Goal: Check status: Check status

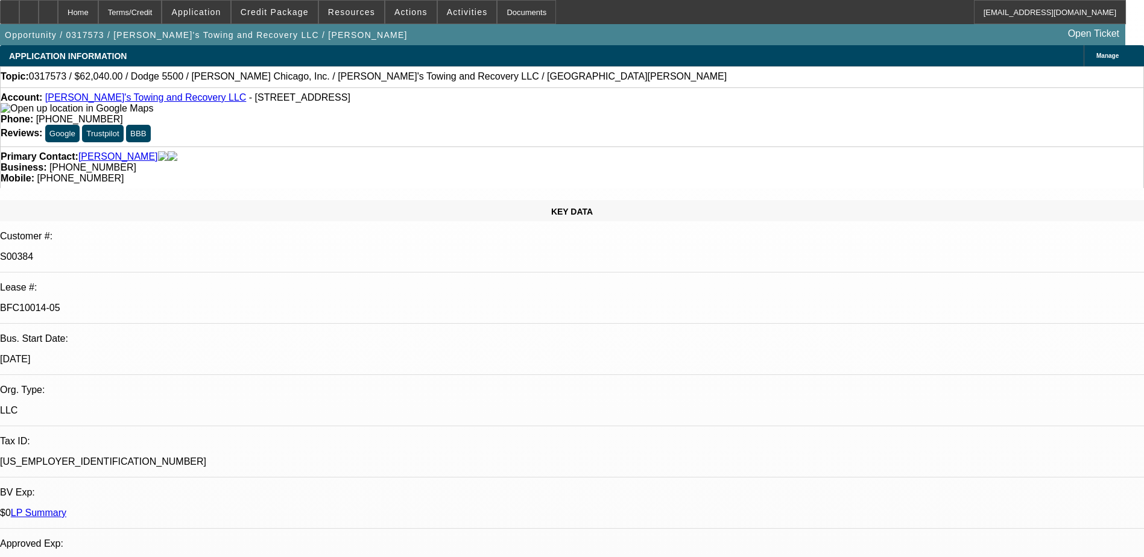
select select "0"
select select "0.1"
select select "4"
select select "0"
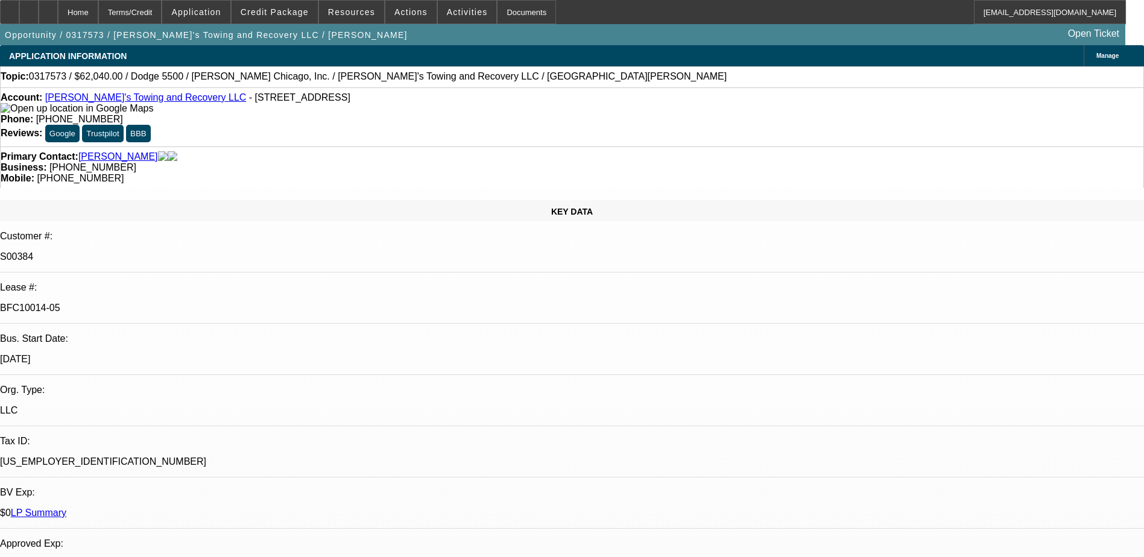
select select "0"
select select "0.1"
select select "4"
select select "0"
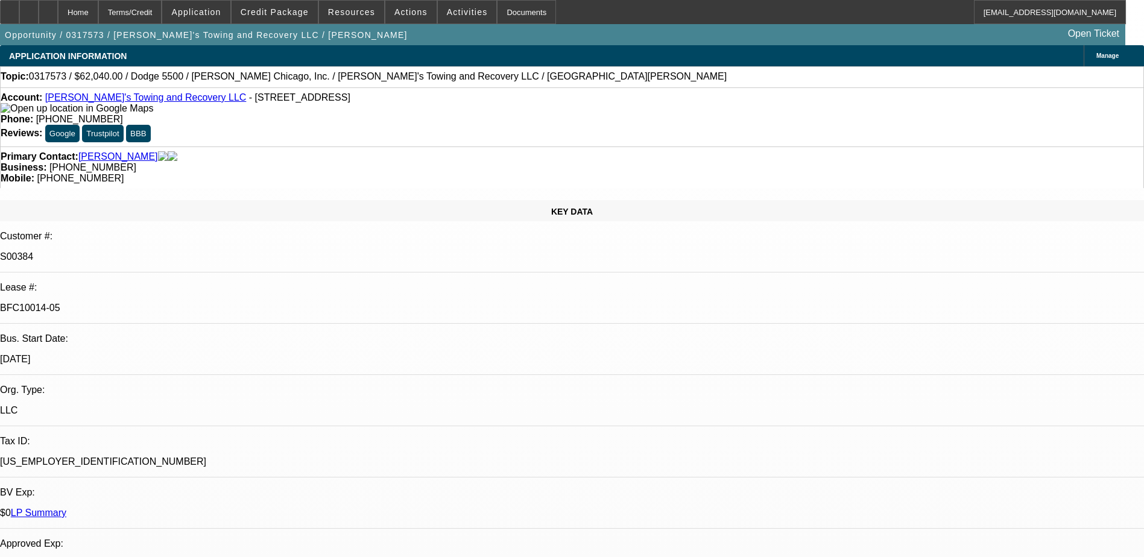
select select "0.1"
select select "4"
select select "0"
select select "0.1"
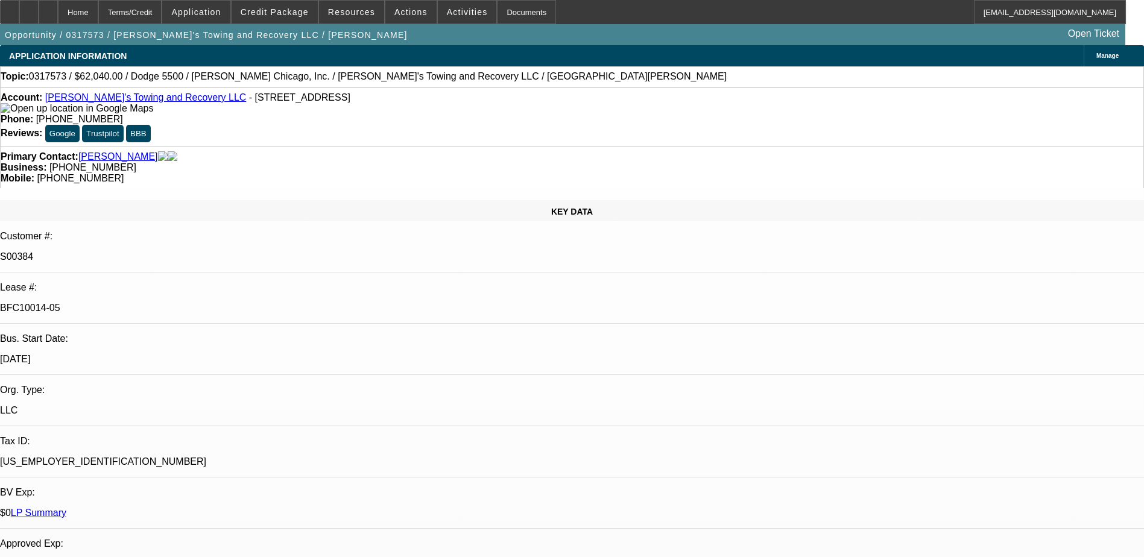
select select "4"
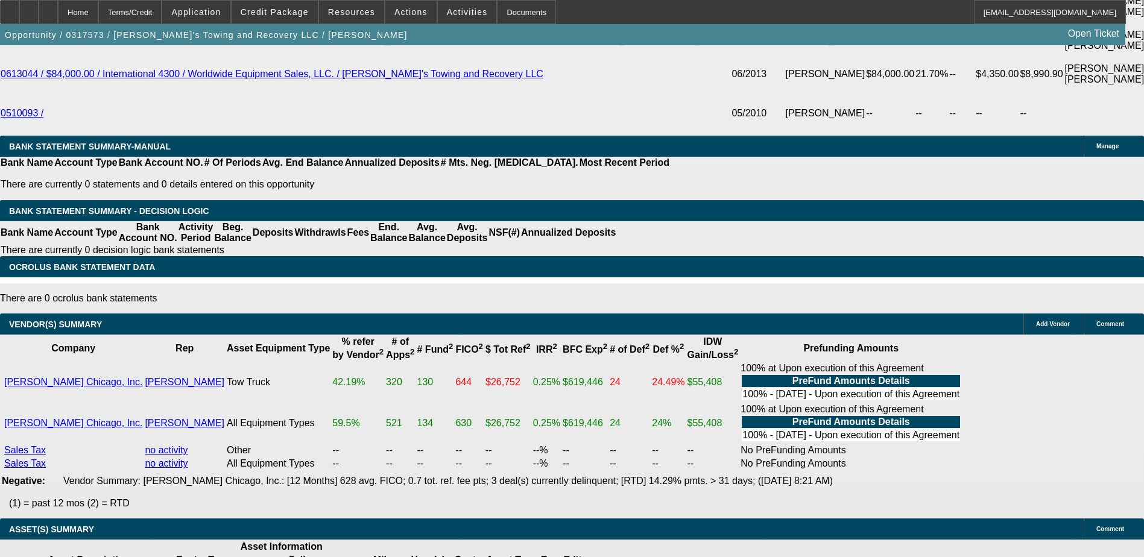
scroll to position [671, 0]
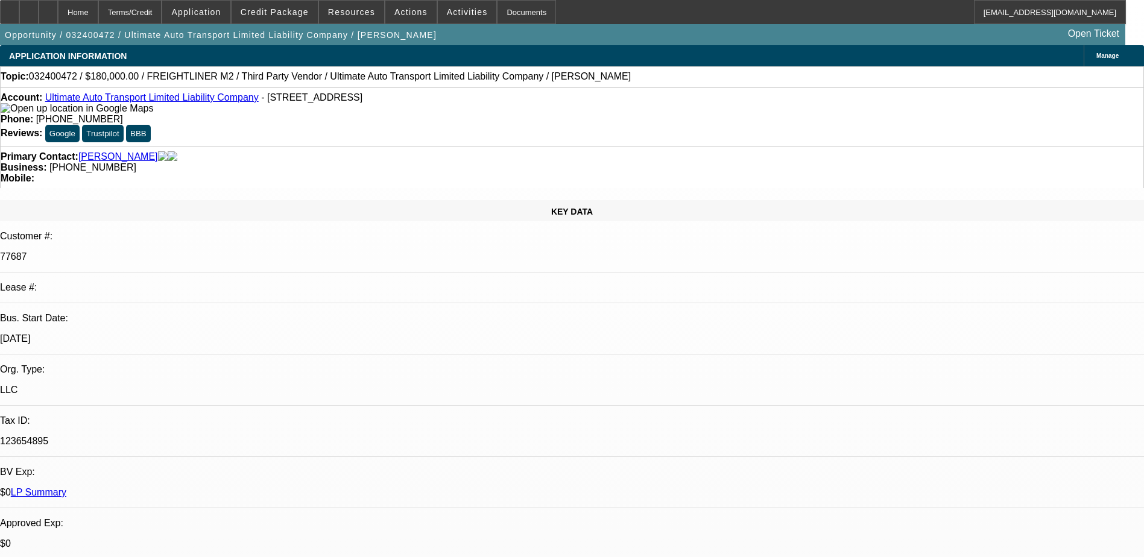
select select "0"
select select "2"
select select "0"
select select "2"
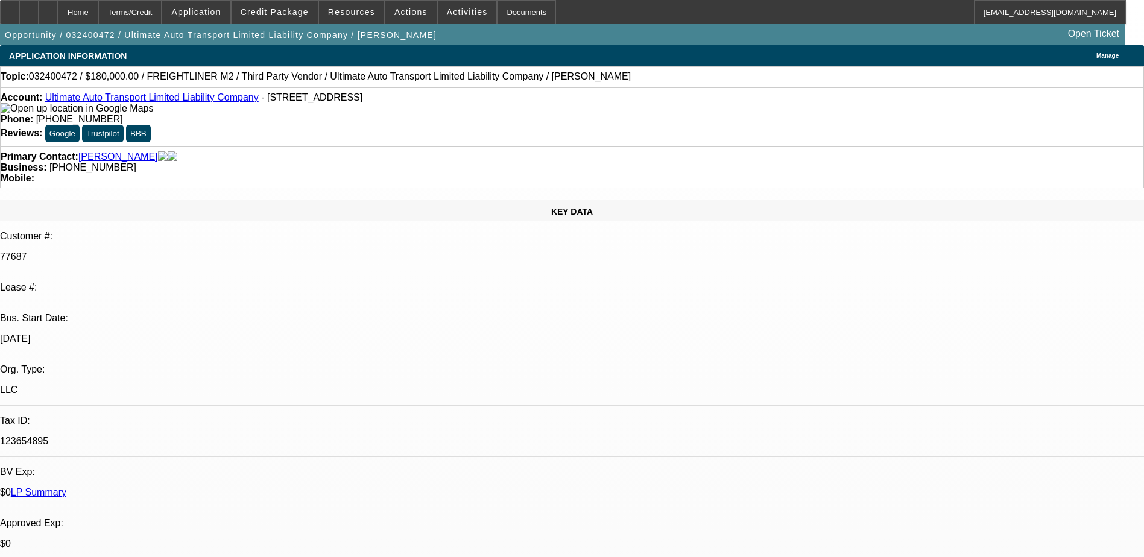
select select "0"
select select "2"
select select "0"
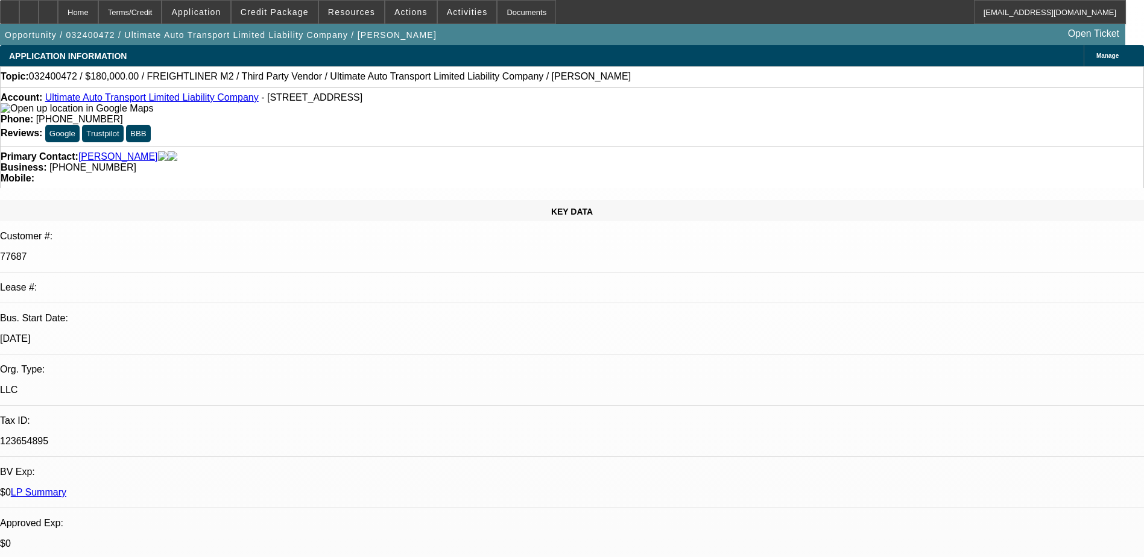
select select "2"
select select "0"
select select "1"
select select "2"
select select "6"
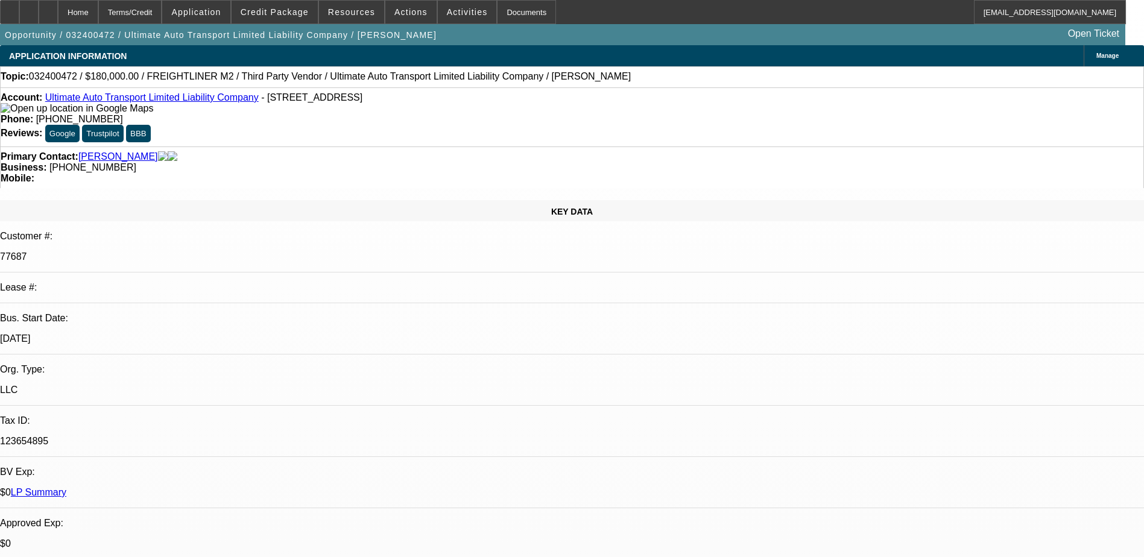
select select "1"
select select "2"
select select "6"
select select "1"
select select "2"
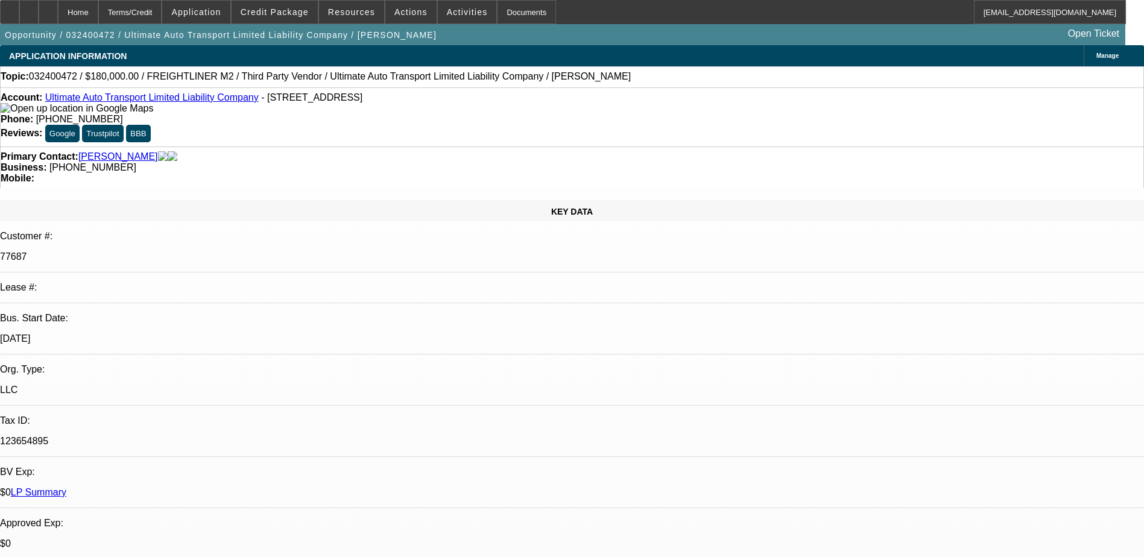
select select "6"
select select "1"
select select "2"
select select "6"
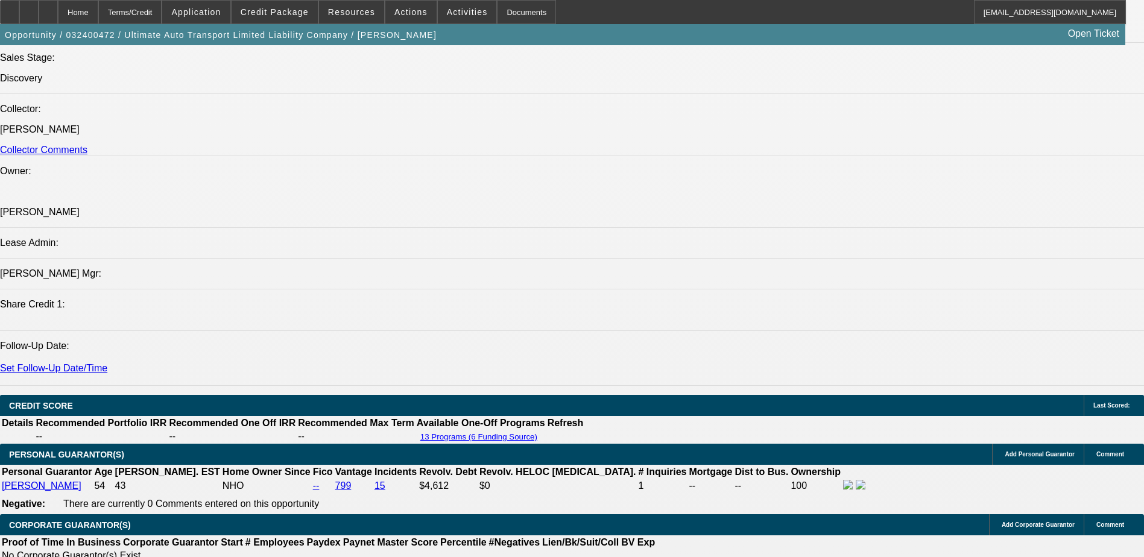
scroll to position [1474, 0]
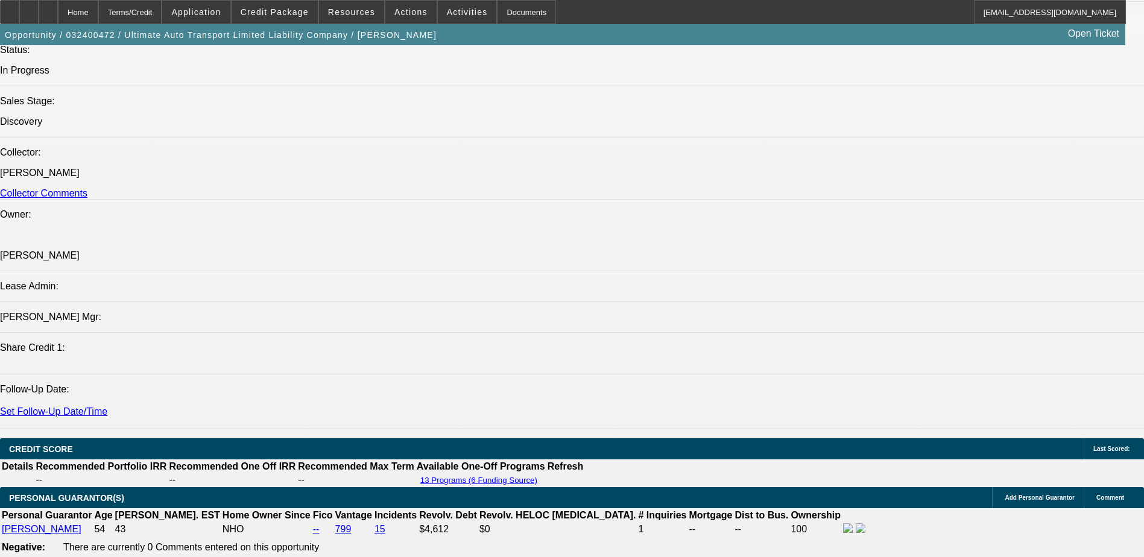
scroll to position [1322, 0]
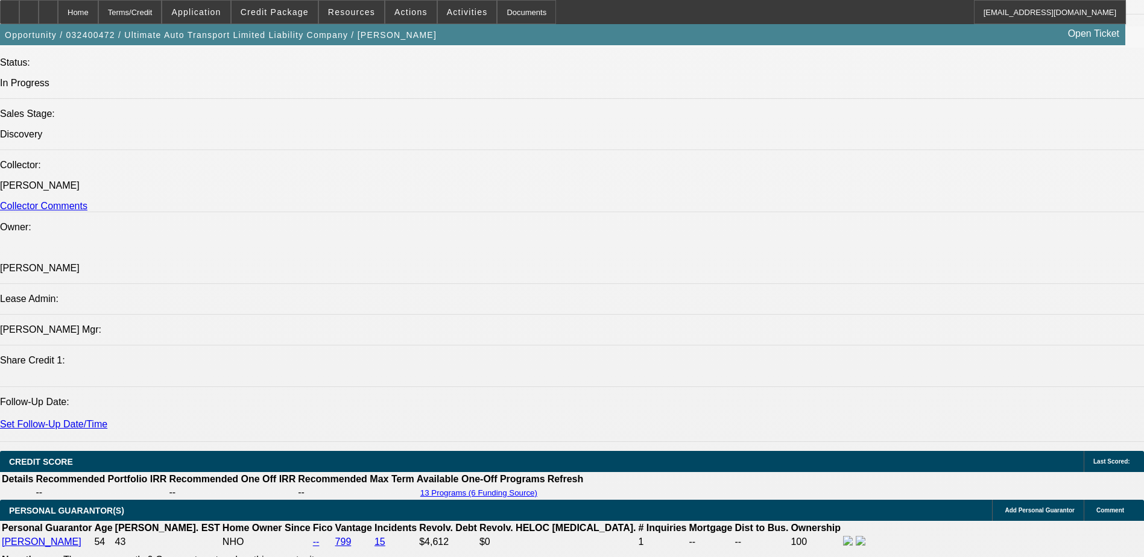
drag, startPoint x: 957, startPoint y: 265, endPoint x: 924, endPoint y: 254, distance: 34.5
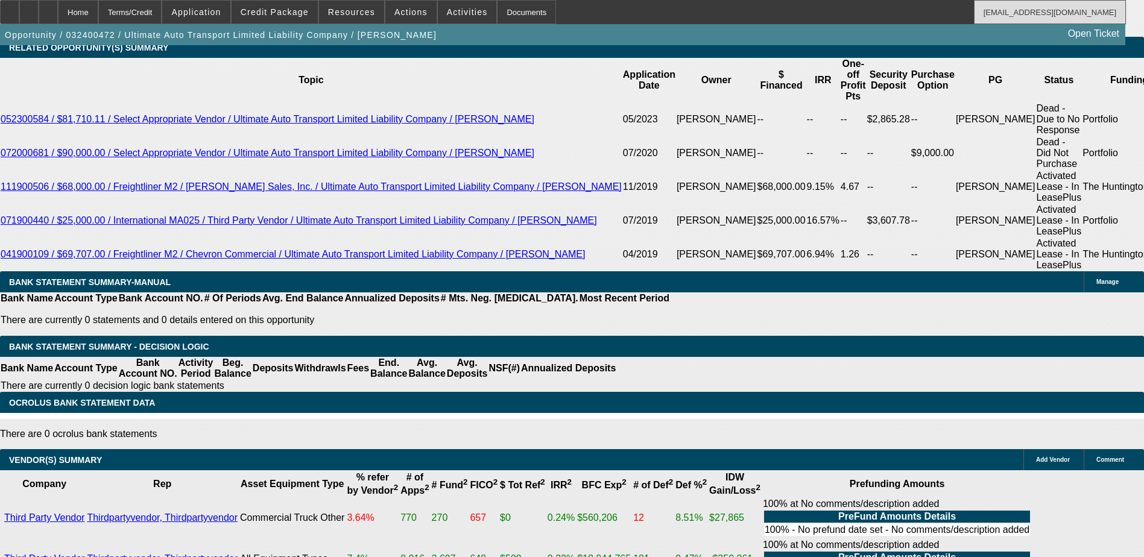
scroll to position [2089, 0]
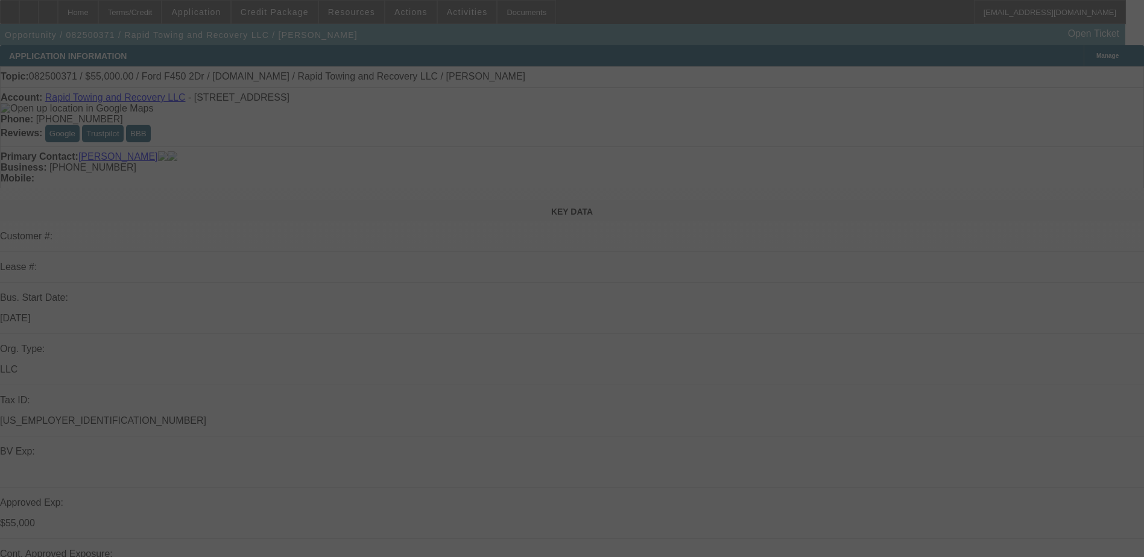
select select "2"
select select "0"
select select "2"
select select "0"
select select "2"
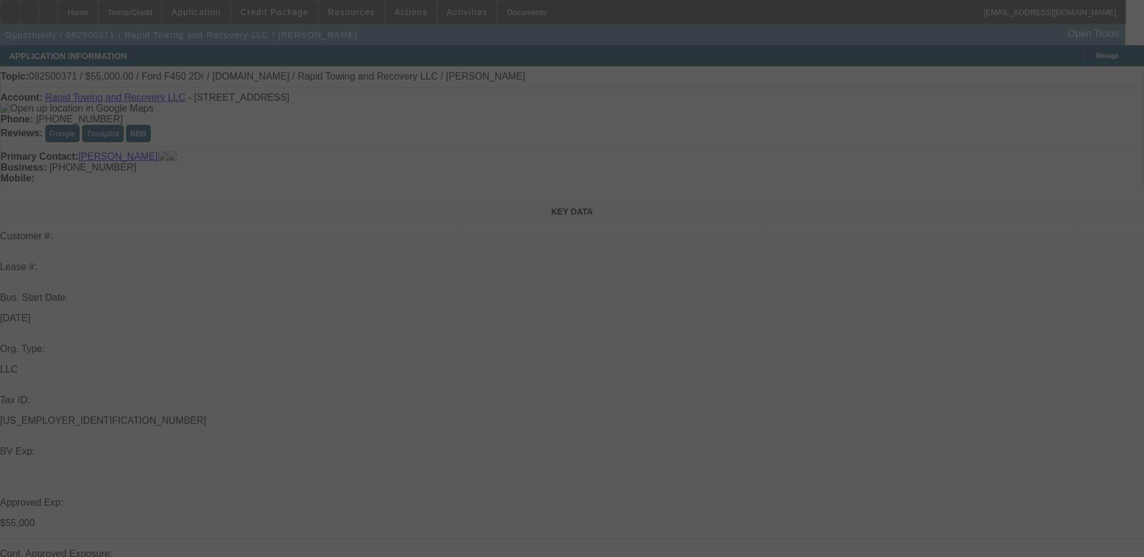
select select "0"
select select "2"
select select "0"
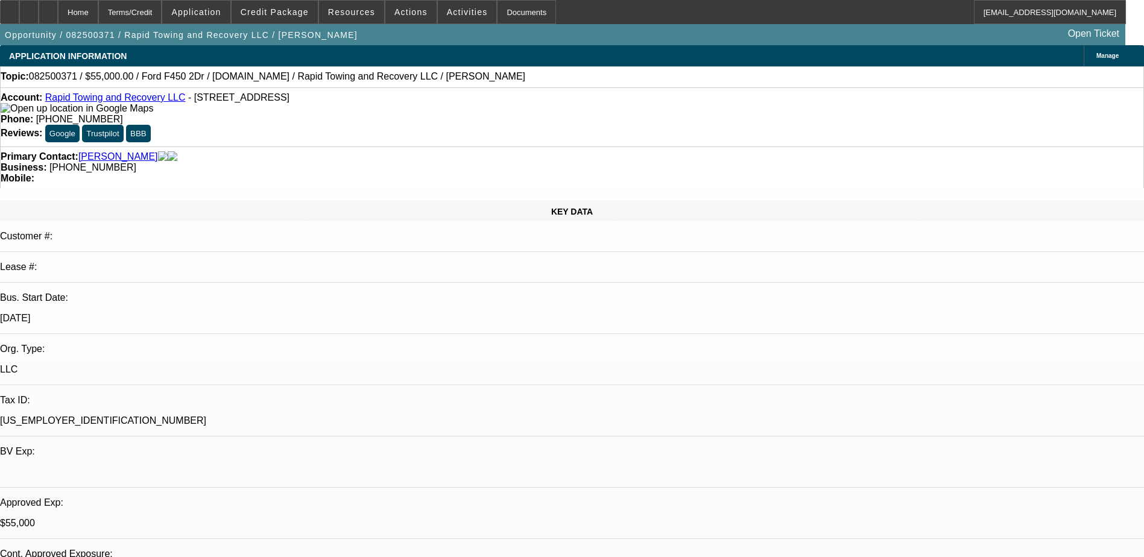
select select "1"
select select "2"
select select "6"
select select "1"
select select "2"
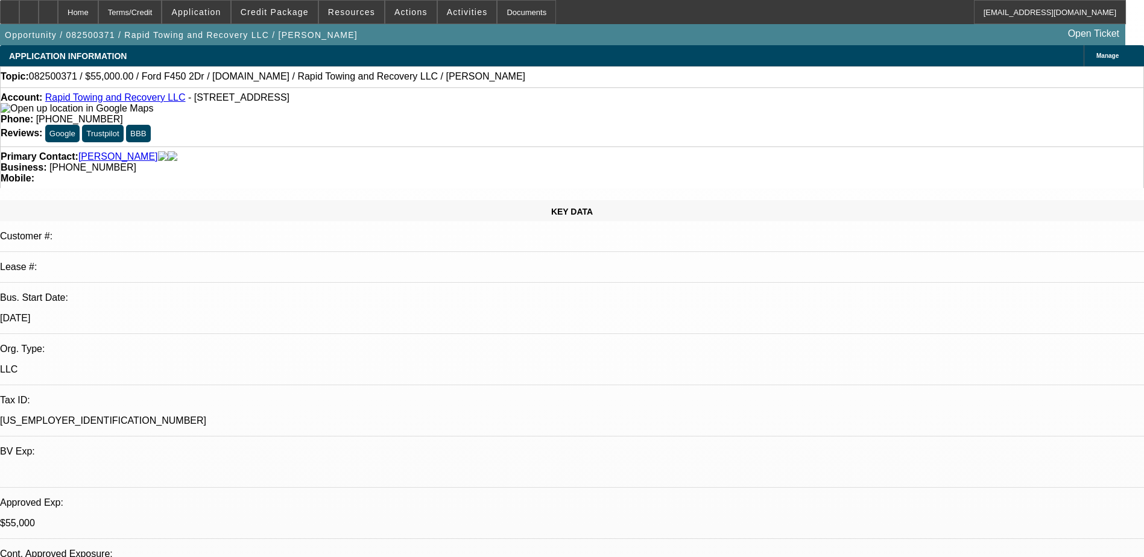
select select "6"
select select "1"
select select "2"
select select "6"
select select "1"
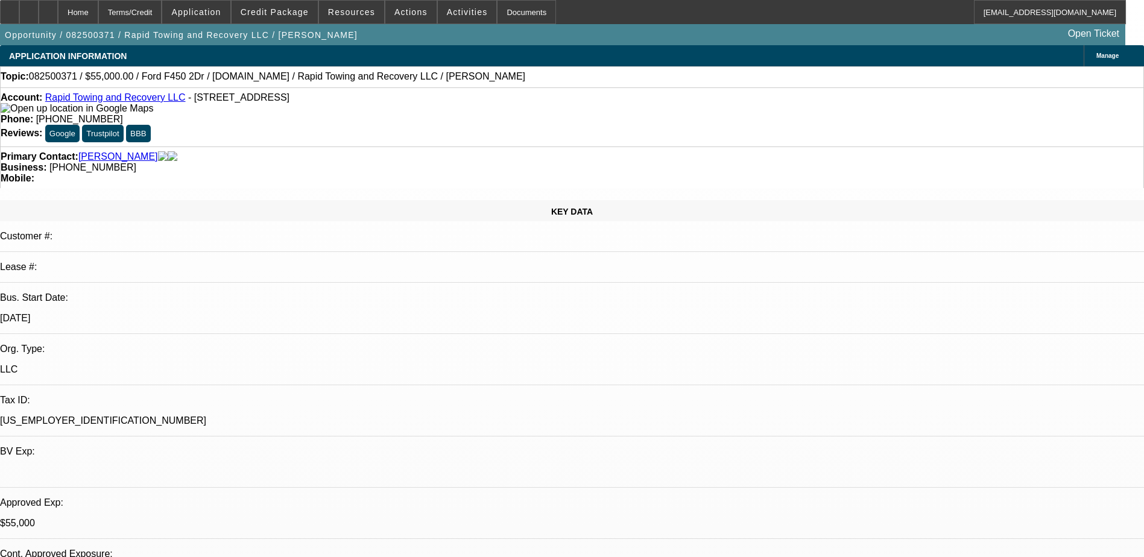
select select "2"
select select "6"
drag, startPoint x: 947, startPoint y: 220, endPoint x: 916, endPoint y: 210, distance: 31.9
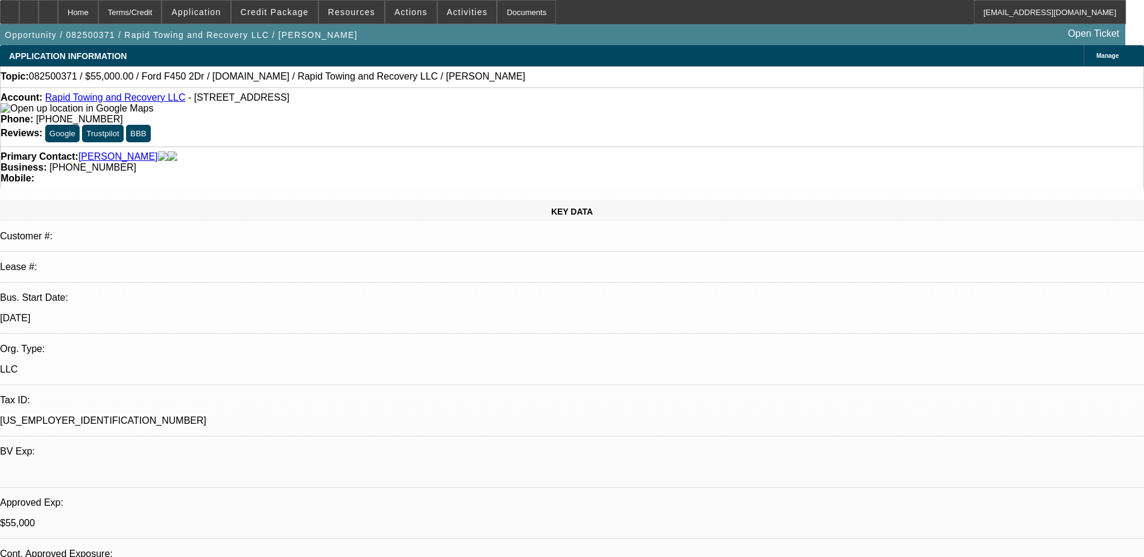
copy p "[DATE] 1:32 PM"
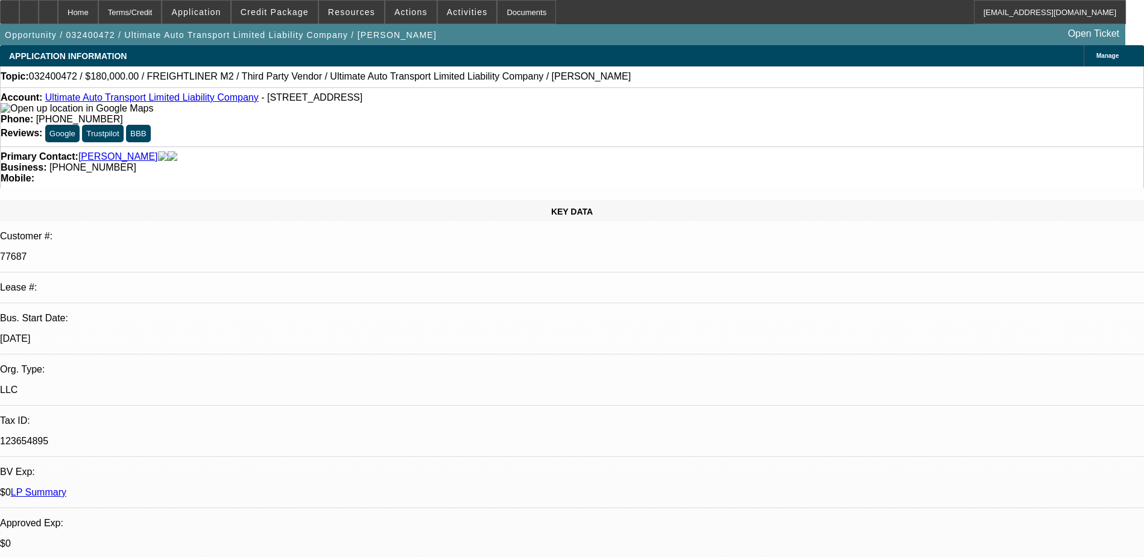
select select "0"
select select "2"
select select "0"
select select "2"
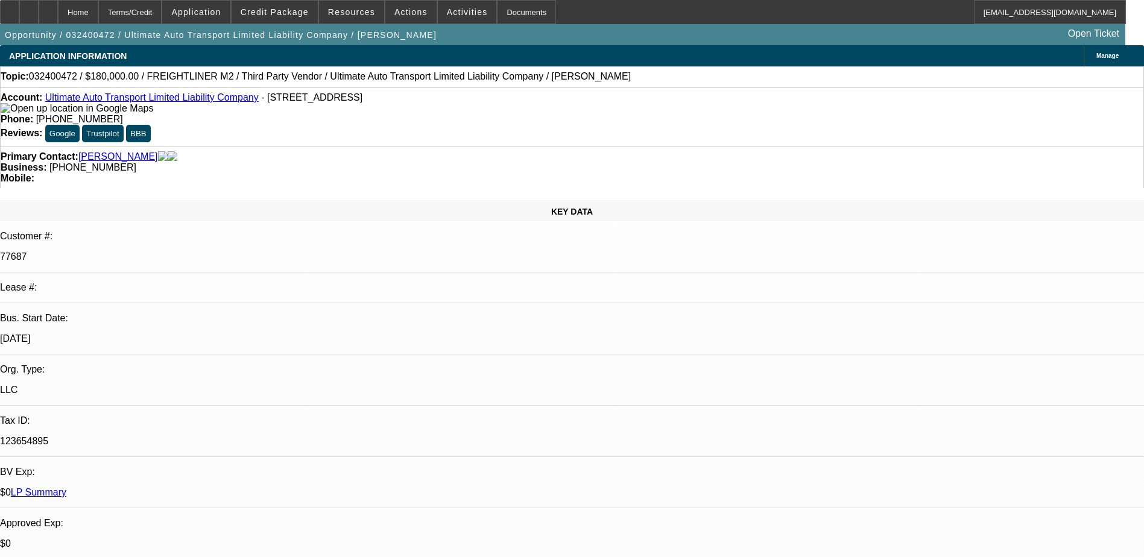
select select "0"
select select "2"
select select "0"
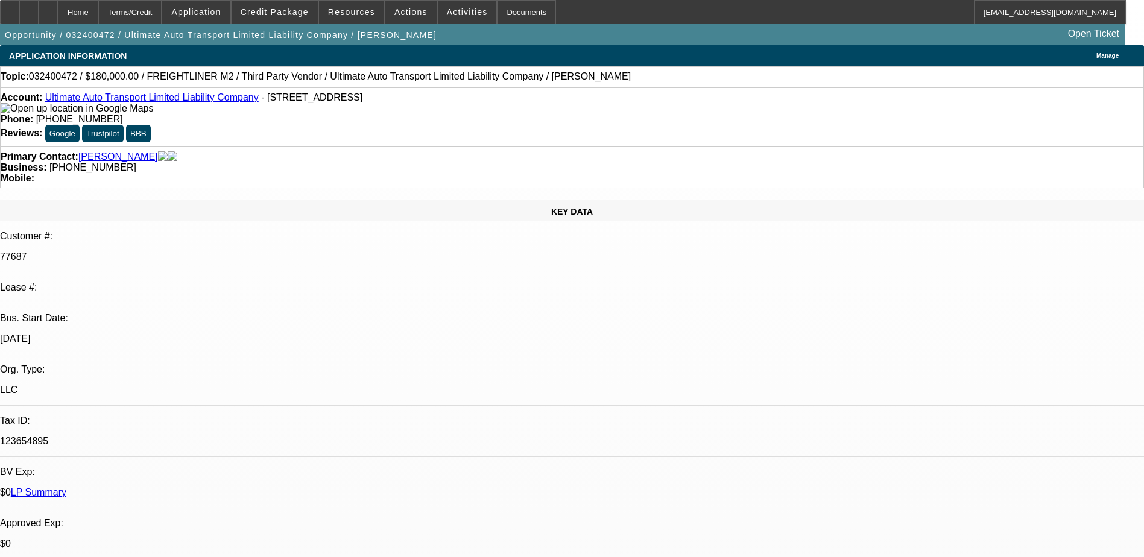
select select "2"
select select "0"
select select "1"
select select "2"
select select "6"
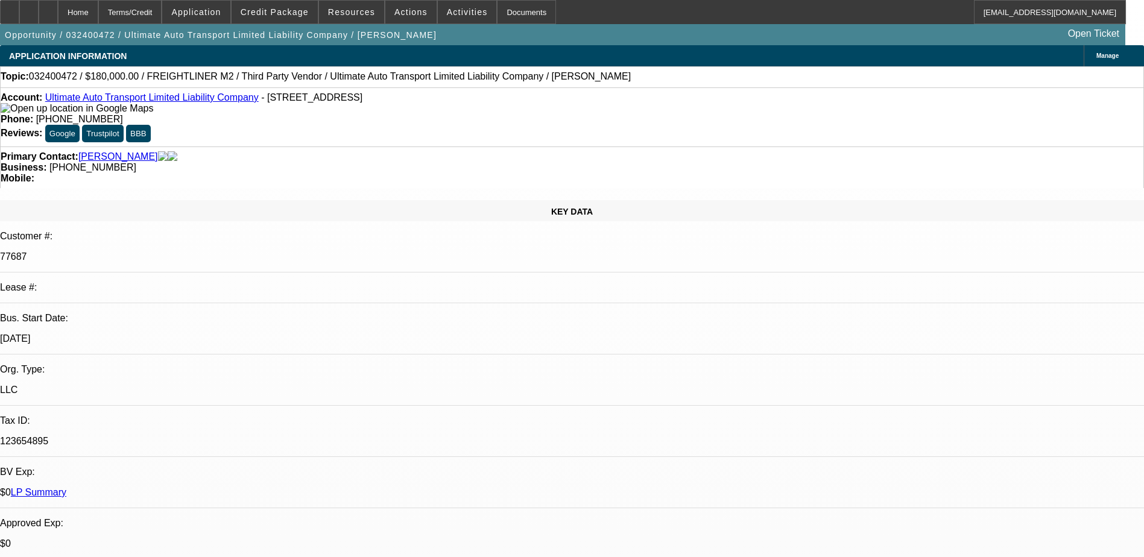
select select "1"
select select "2"
select select "6"
select select "1"
select select "2"
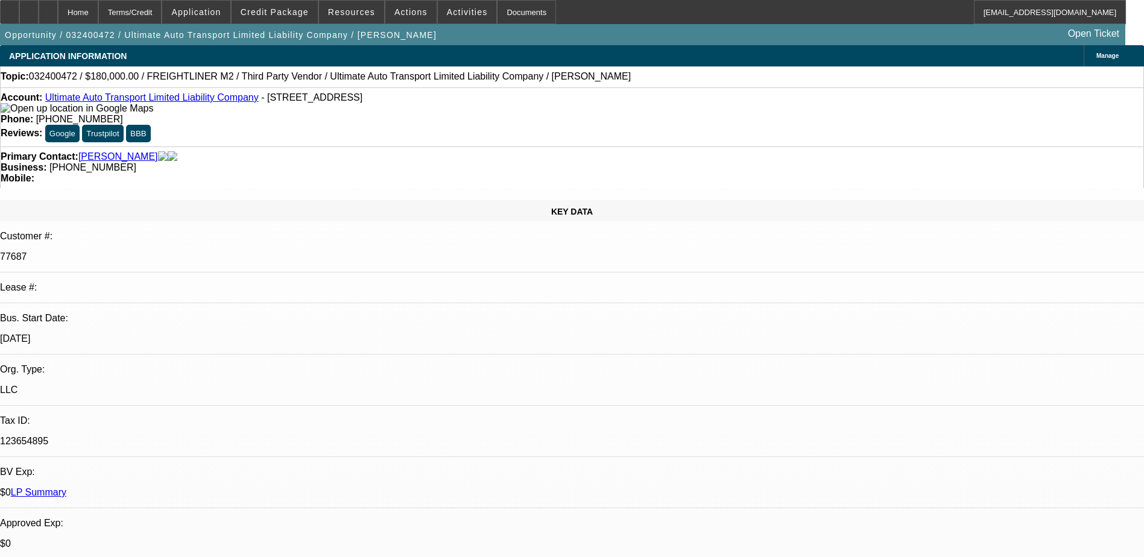
select select "6"
select select "1"
select select "2"
select select "6"
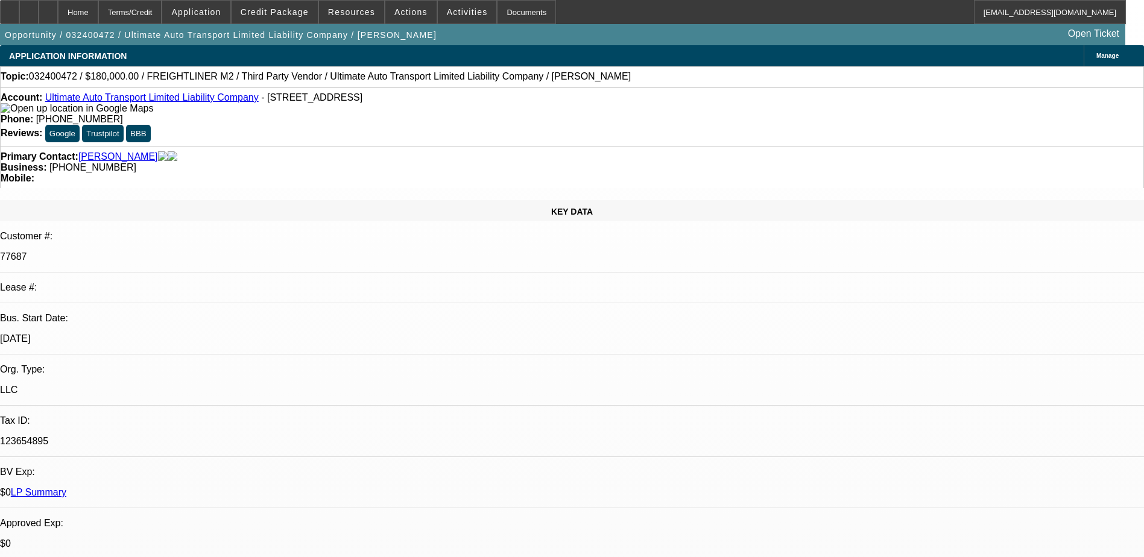
drag, startPoint x: 957, startPoint y: 159, endPoint x: 928, endPoint y: 148, distance: 30.4
copy p "[DATE] 5:17 PM"
